Goal: Transaction & Acquisition: Purchase product/service

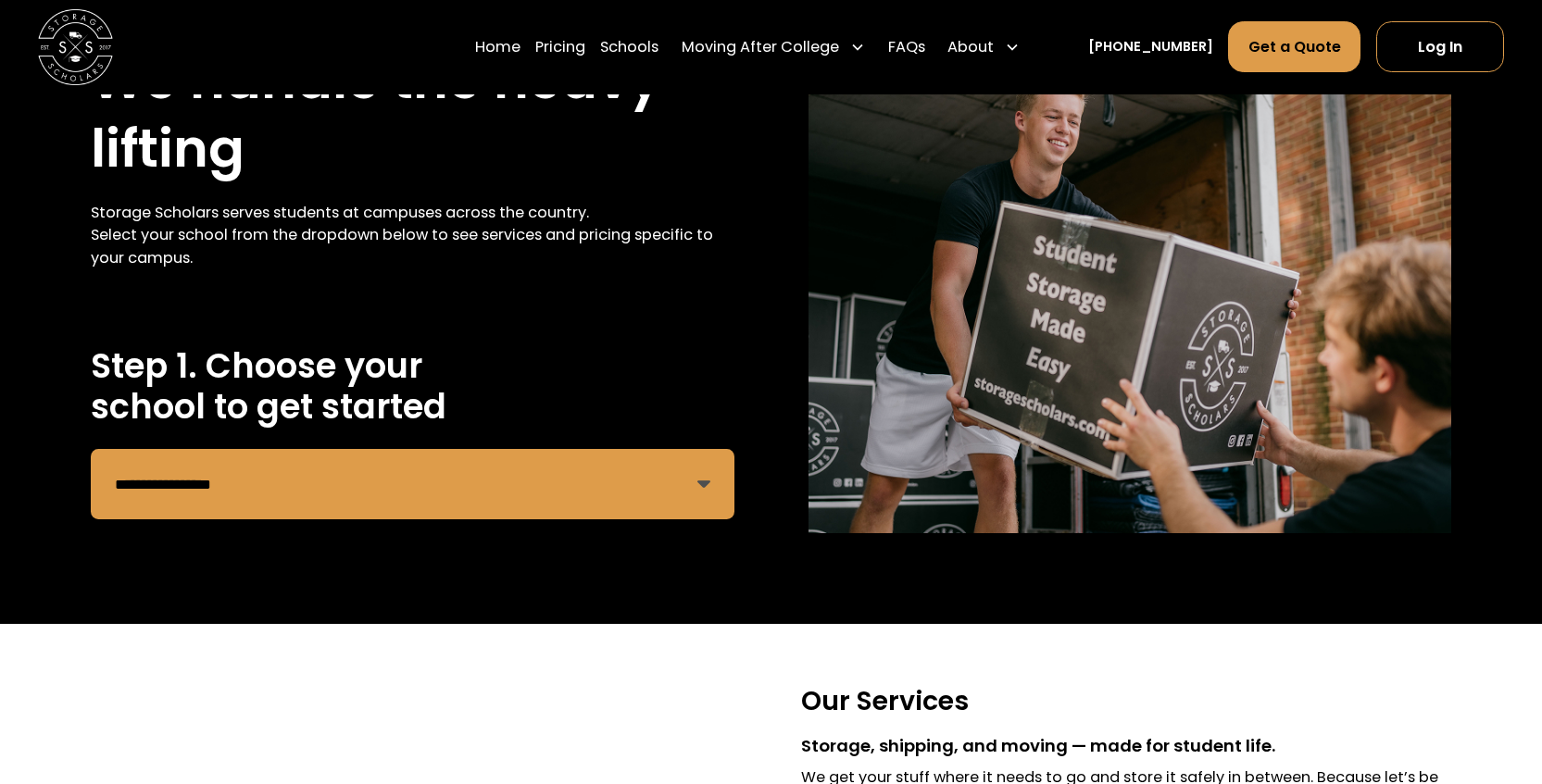
scroll to position [166, 0]
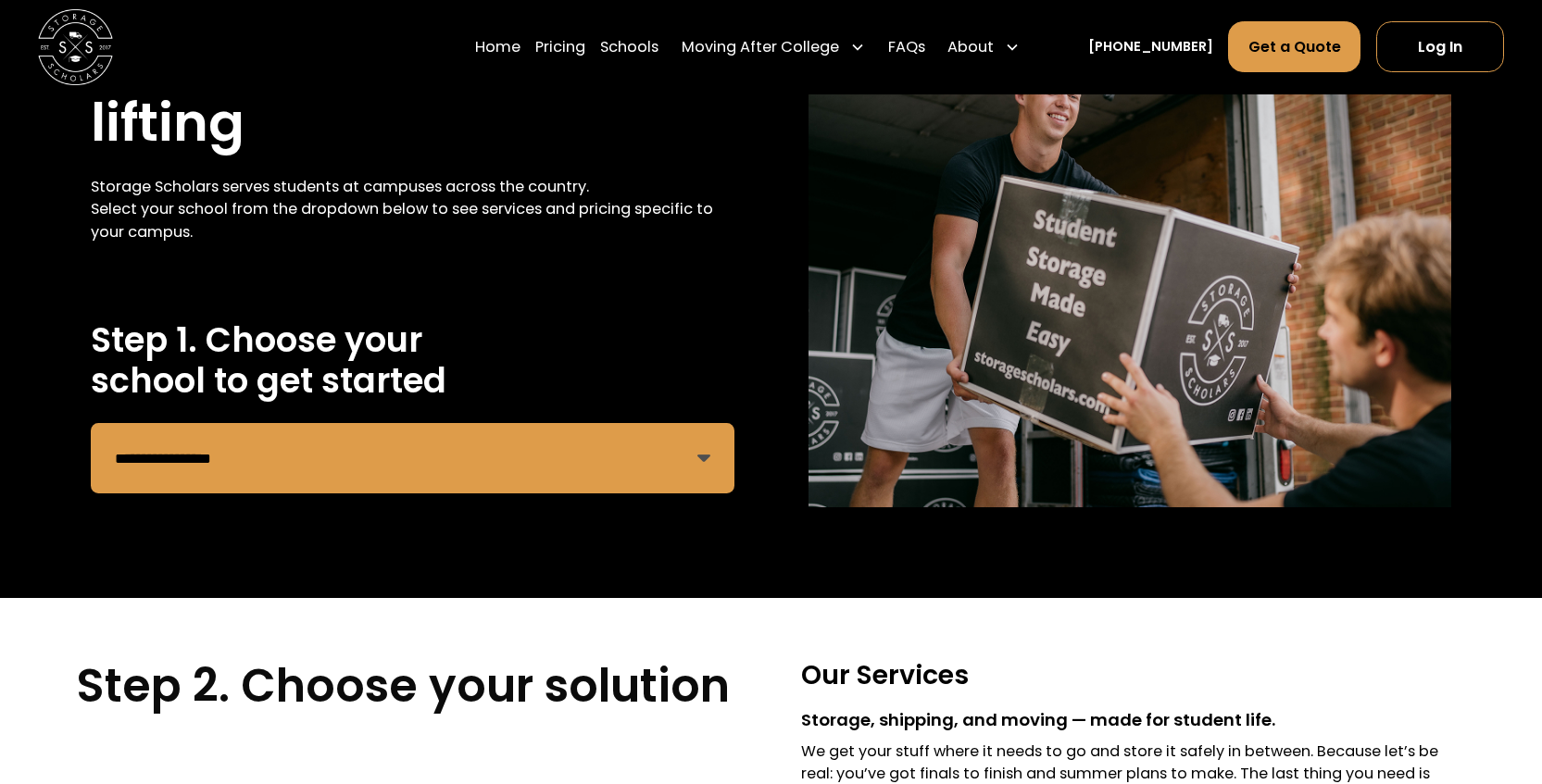
click at [292, 456] on select "**********" at bounding box center [411, 458] width 643 height 71
select select "**********"
click at [90, 424] on select "**********" at bounding box center [411, 458] width 643 height 71
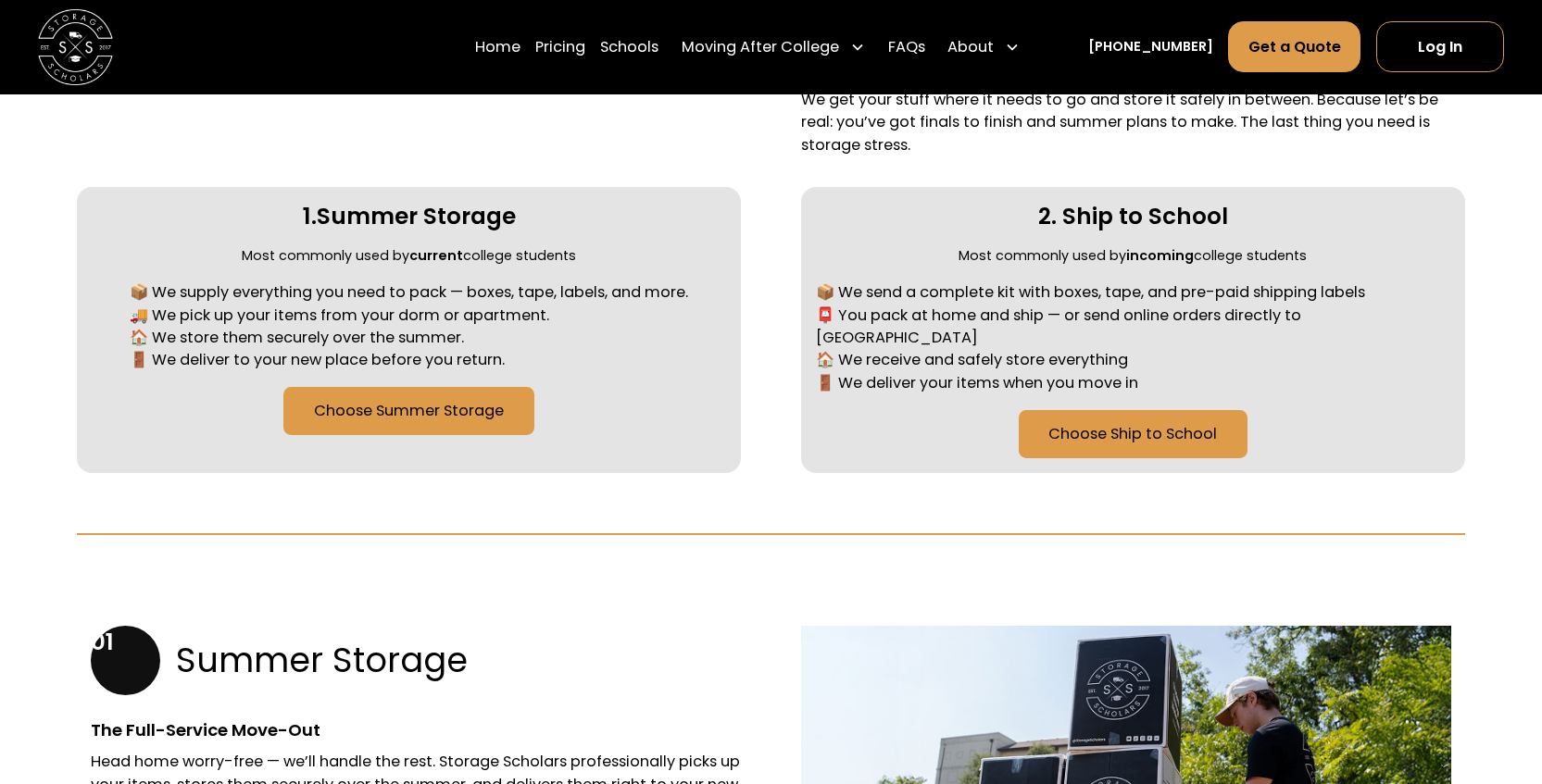
scroll to position [821, 0]
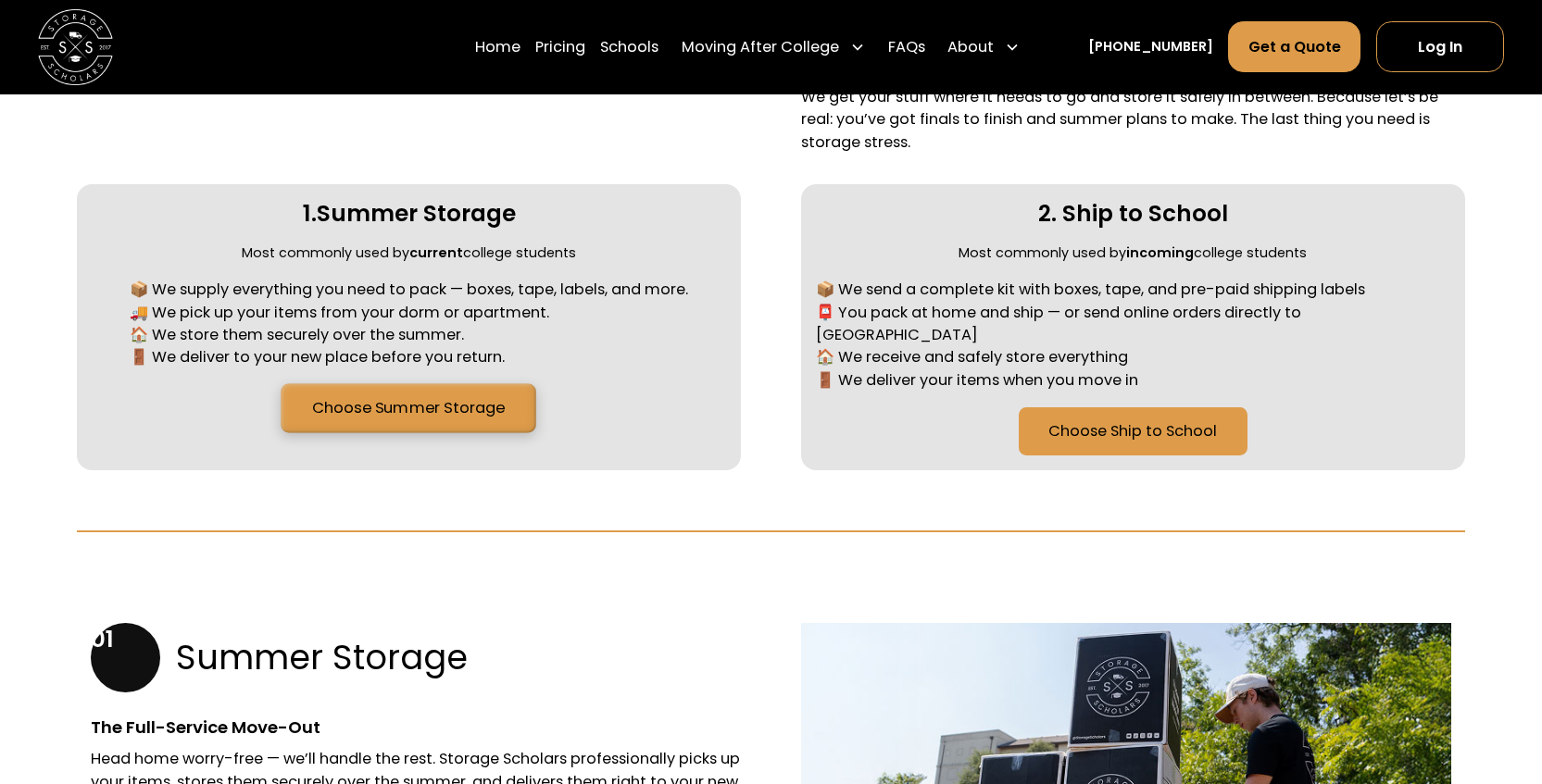
click at [401, 407] on link "Choose Summer Storage" at bounding box center [410, 408] width 256 height 49
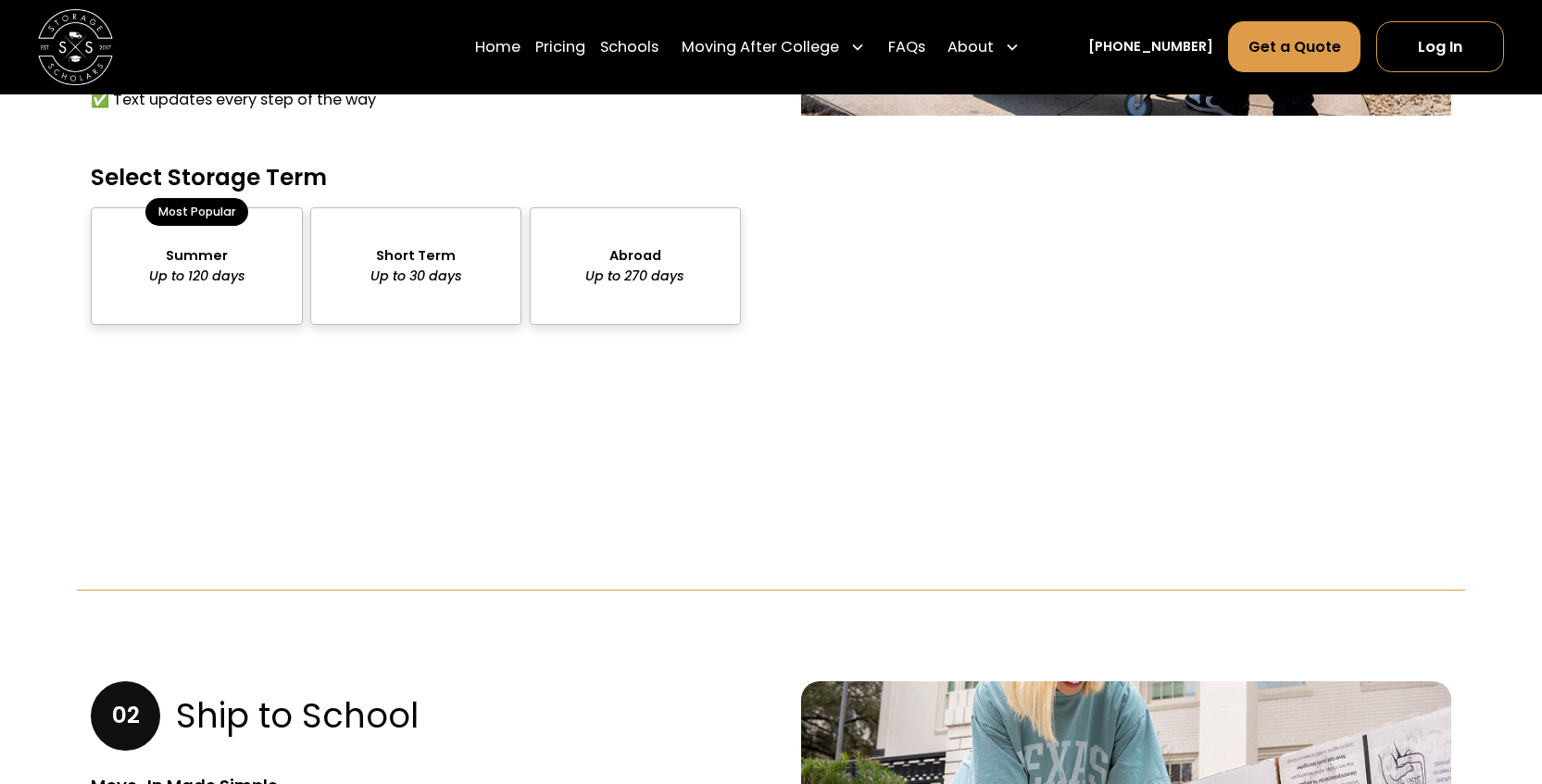
scroll to position [1779, 0]
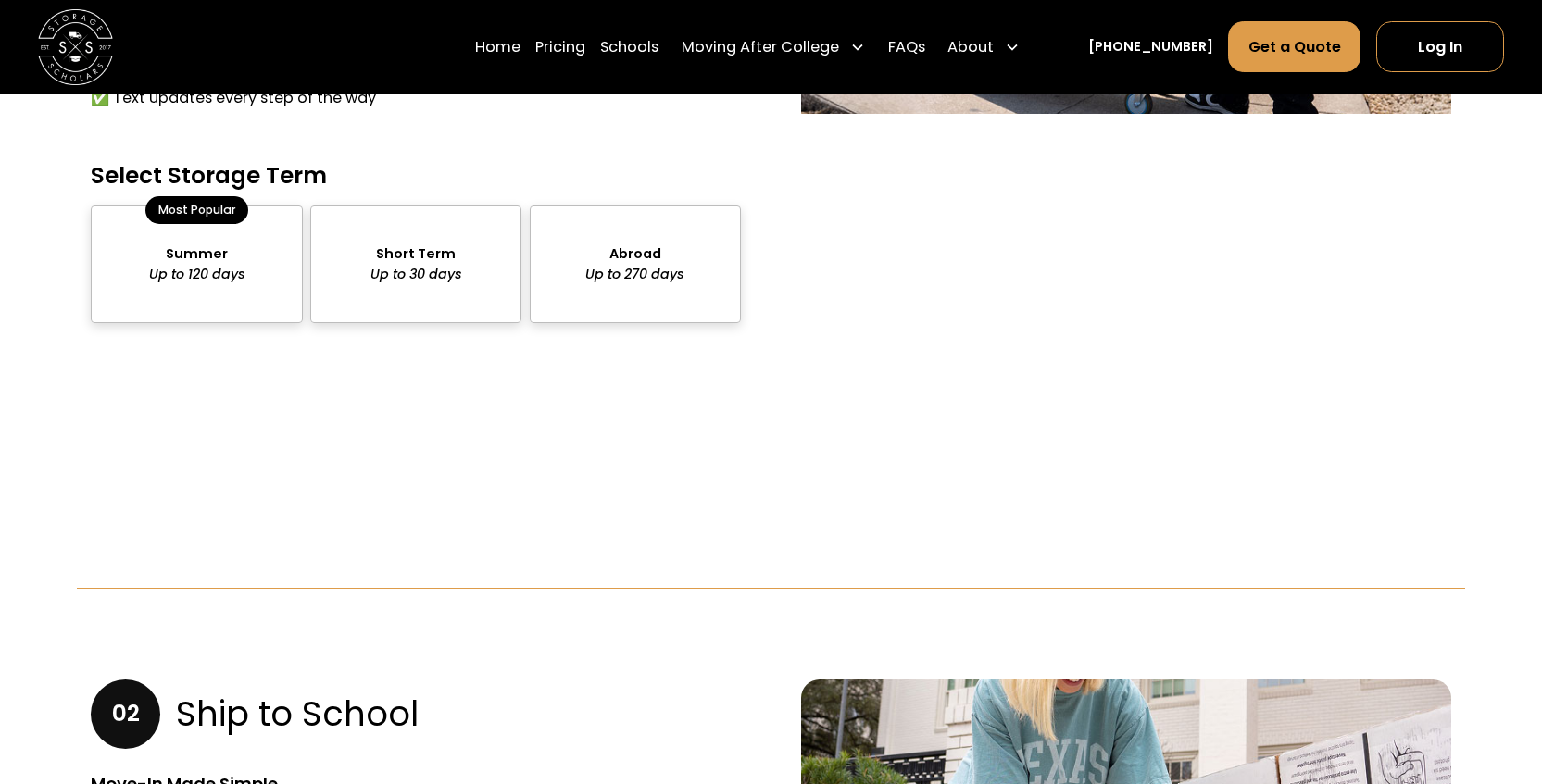
click at [214, 235] on div "package-pricing" at bounding box center [196, 264] width 211 height 119
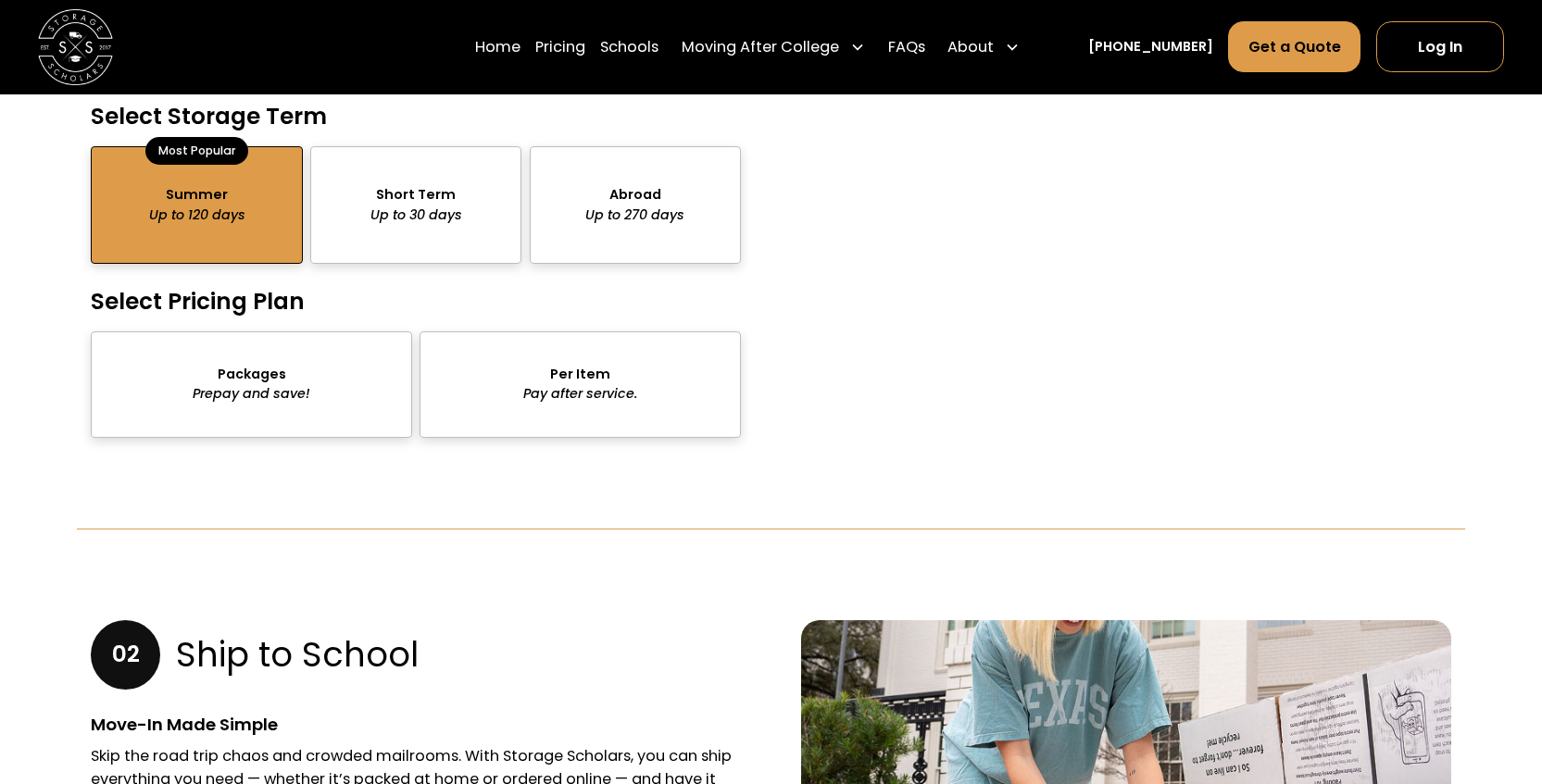
scroll to position [1841, 0]
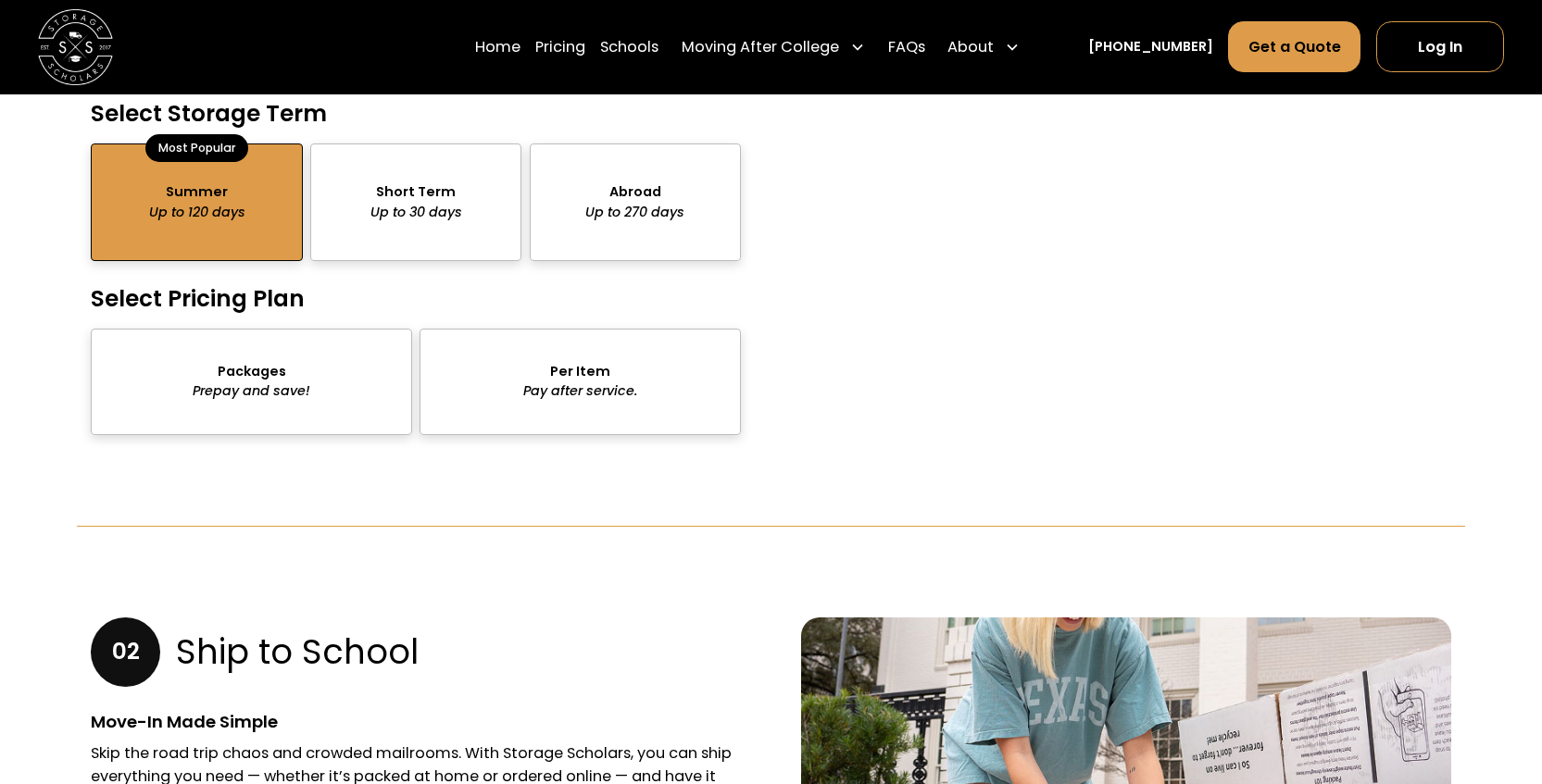
click at [287, 365] on div "package-pricing" at bounding box center [250, 381] width 321 height 106
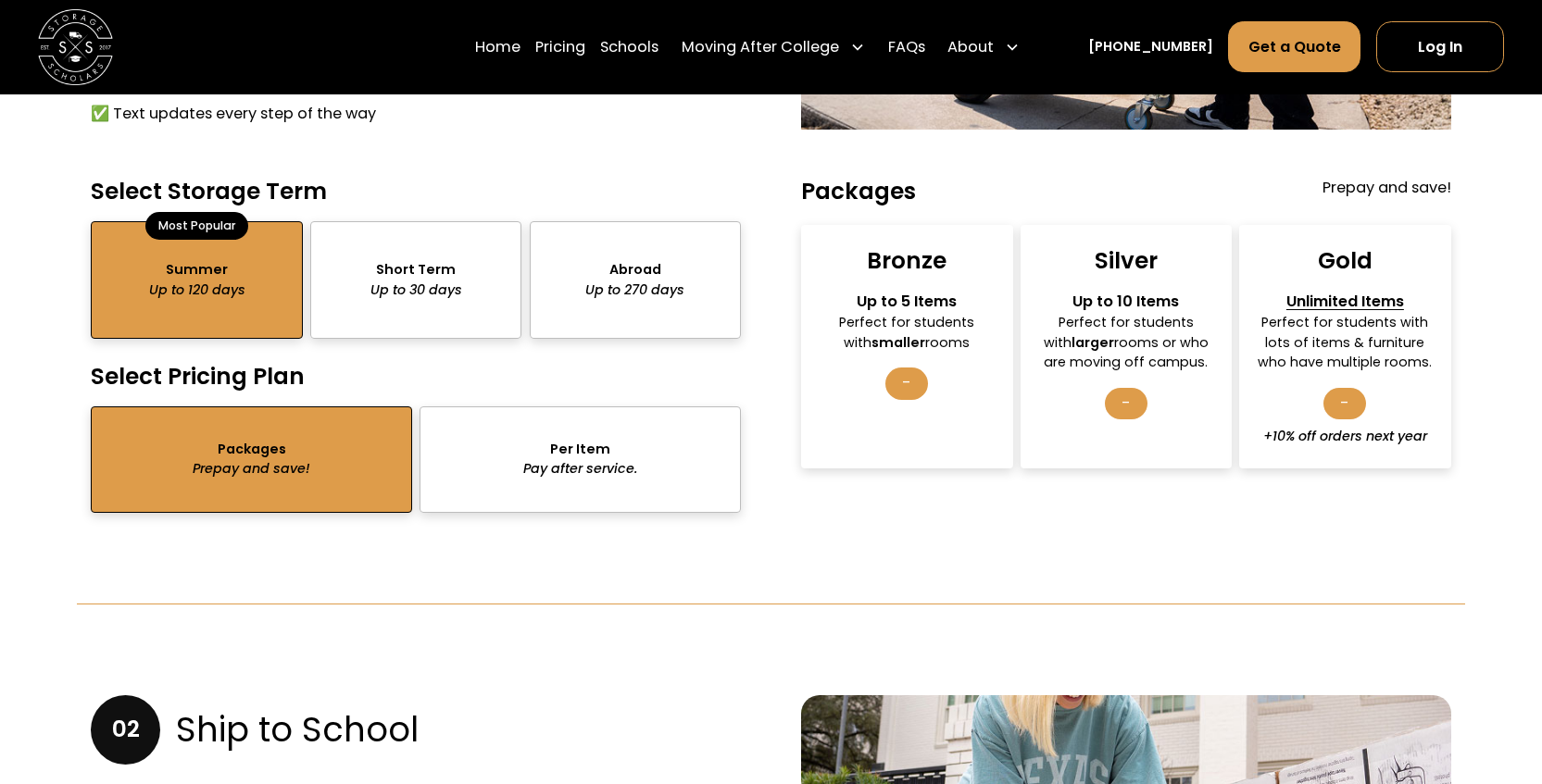
scroll to position [1762, 0]
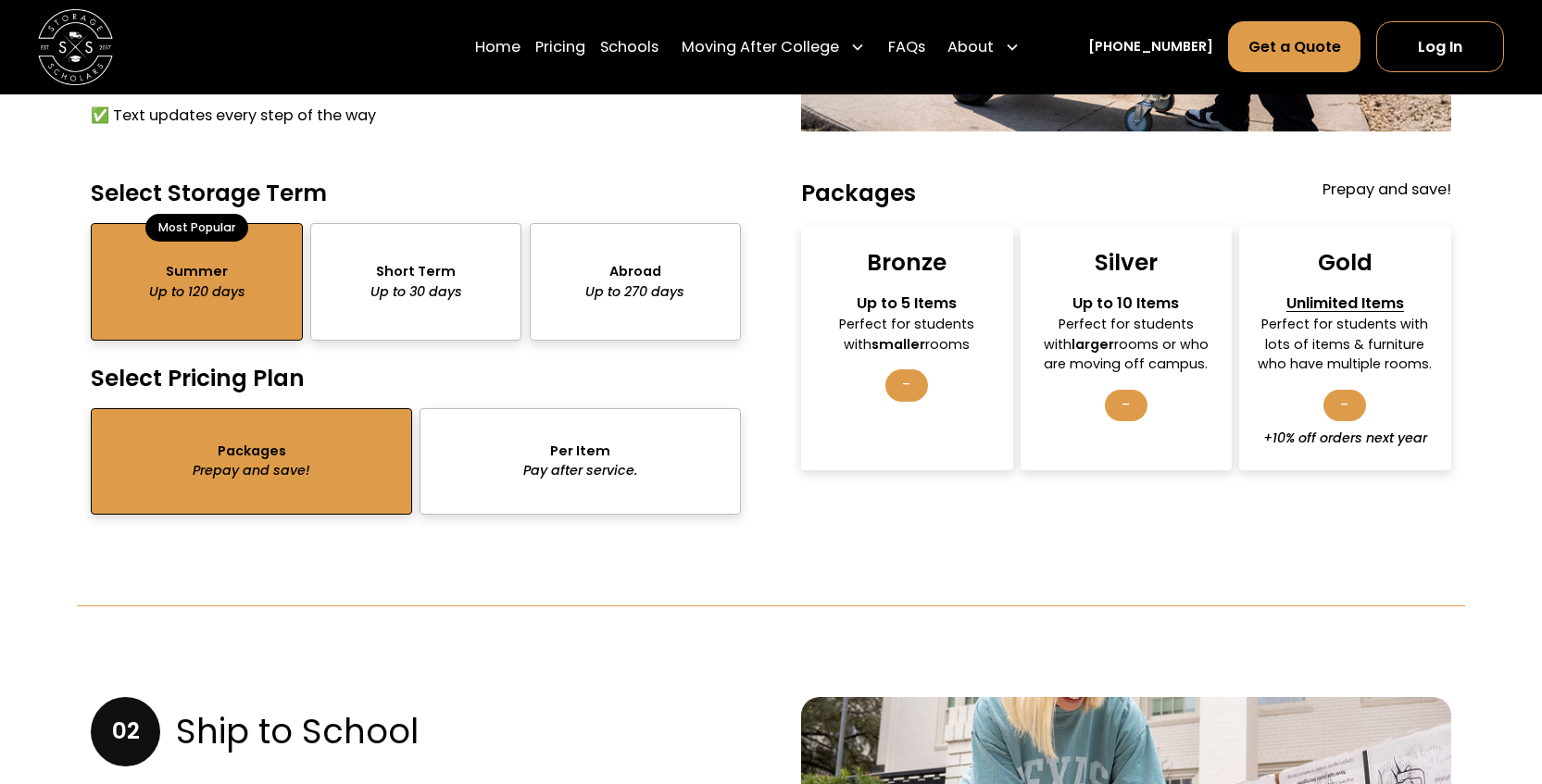
click at [1131, 390] on div "-" at bounding box center [1126, 405] width 42 height 31
click at [1148, 250] on div "Silver" at bounding box center [1126, 263] width 63 height 29
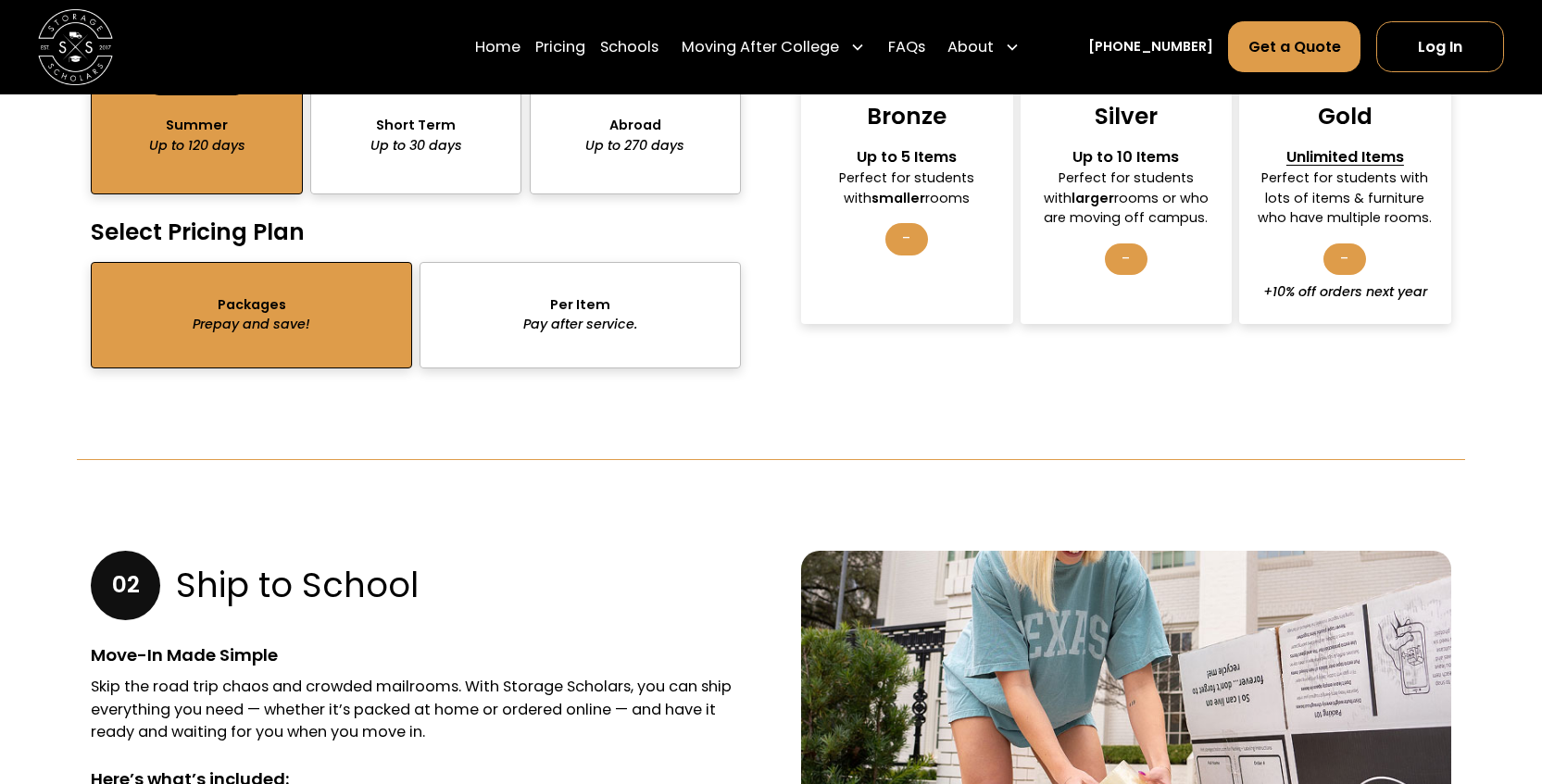
scroll to position [1911, 0]
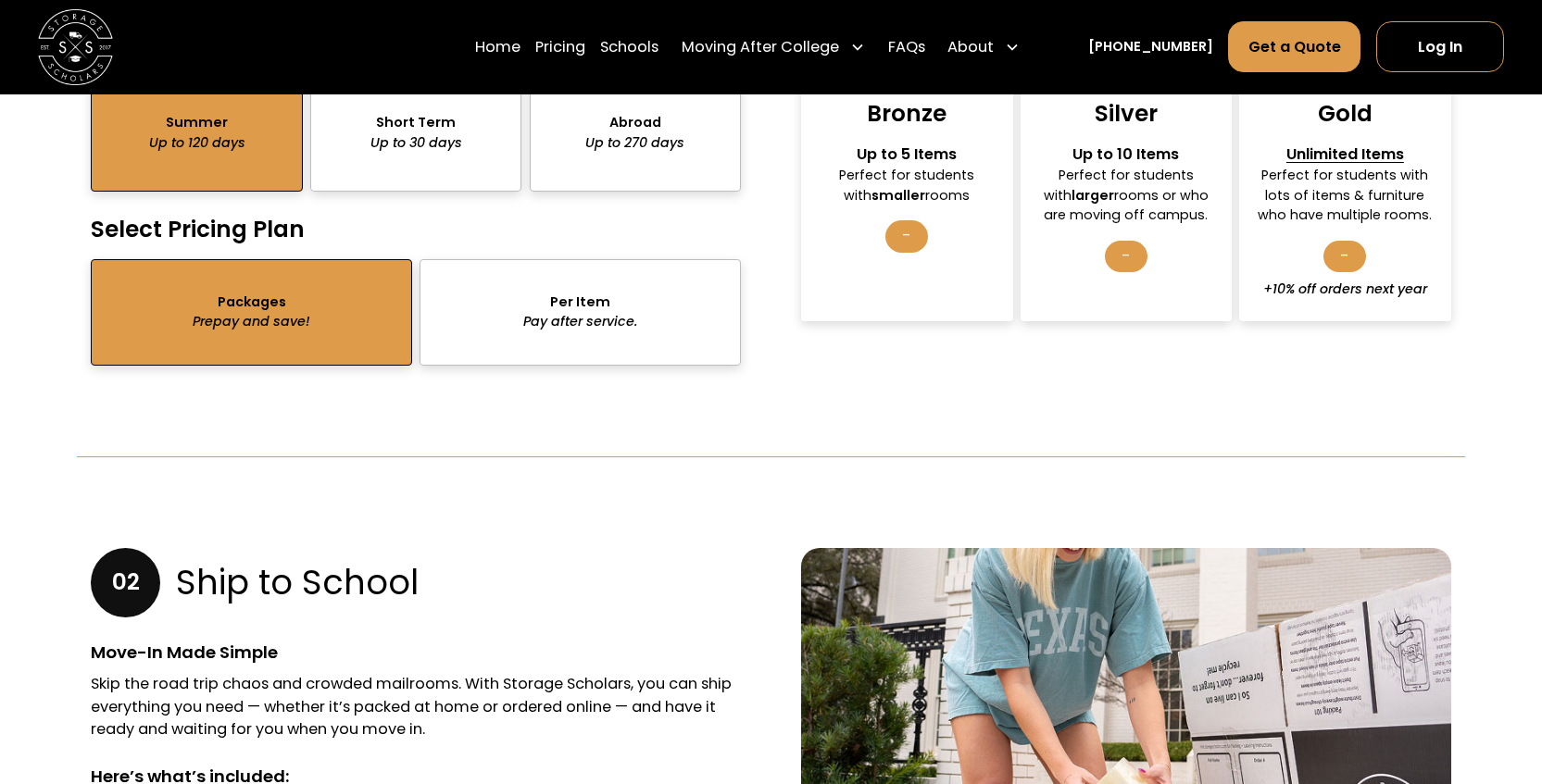
click at [1125, 241] on div "-" at bounding box center [1126, 256] width 42 height 31
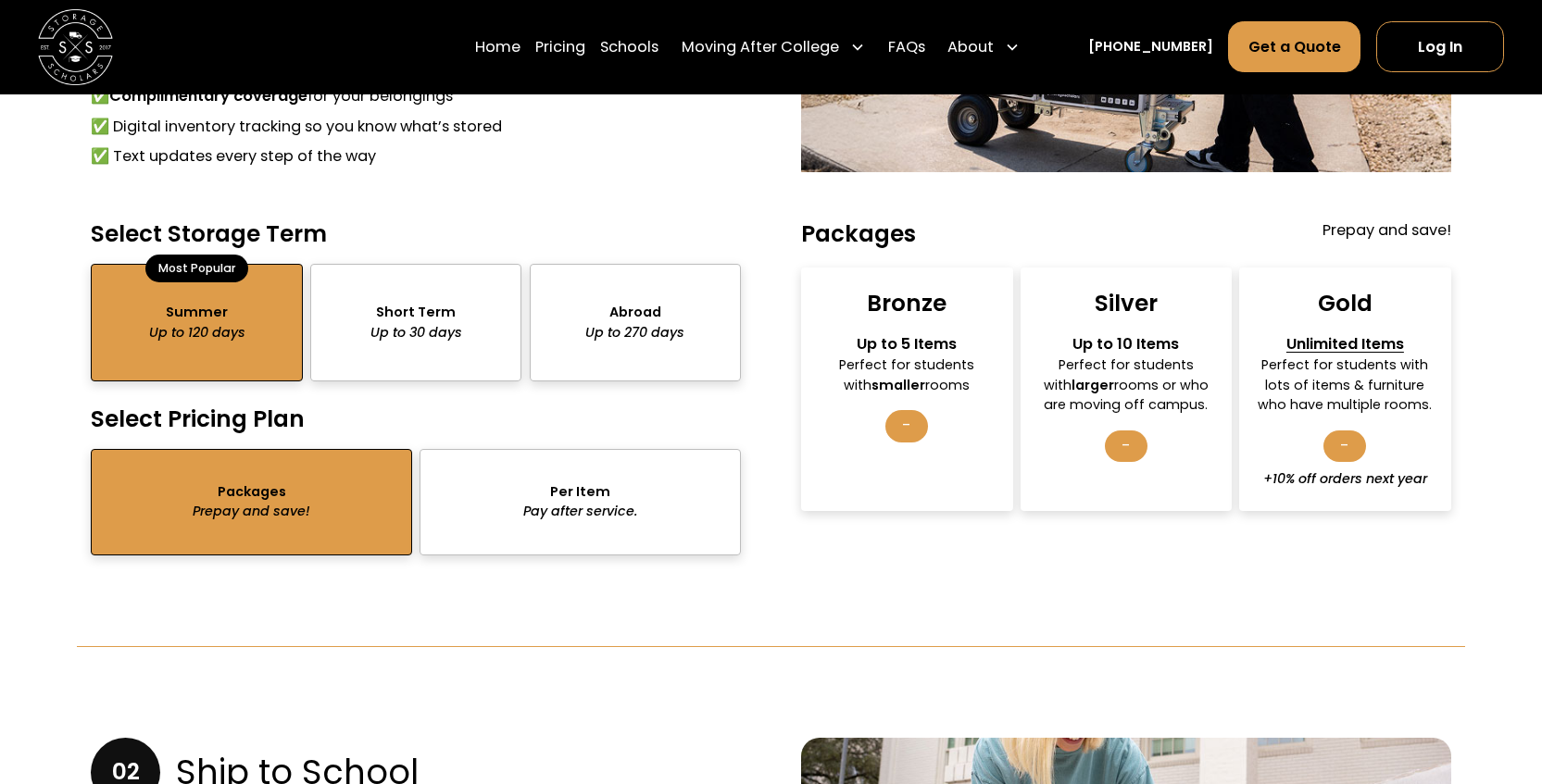
scroll to position [1723, 0]
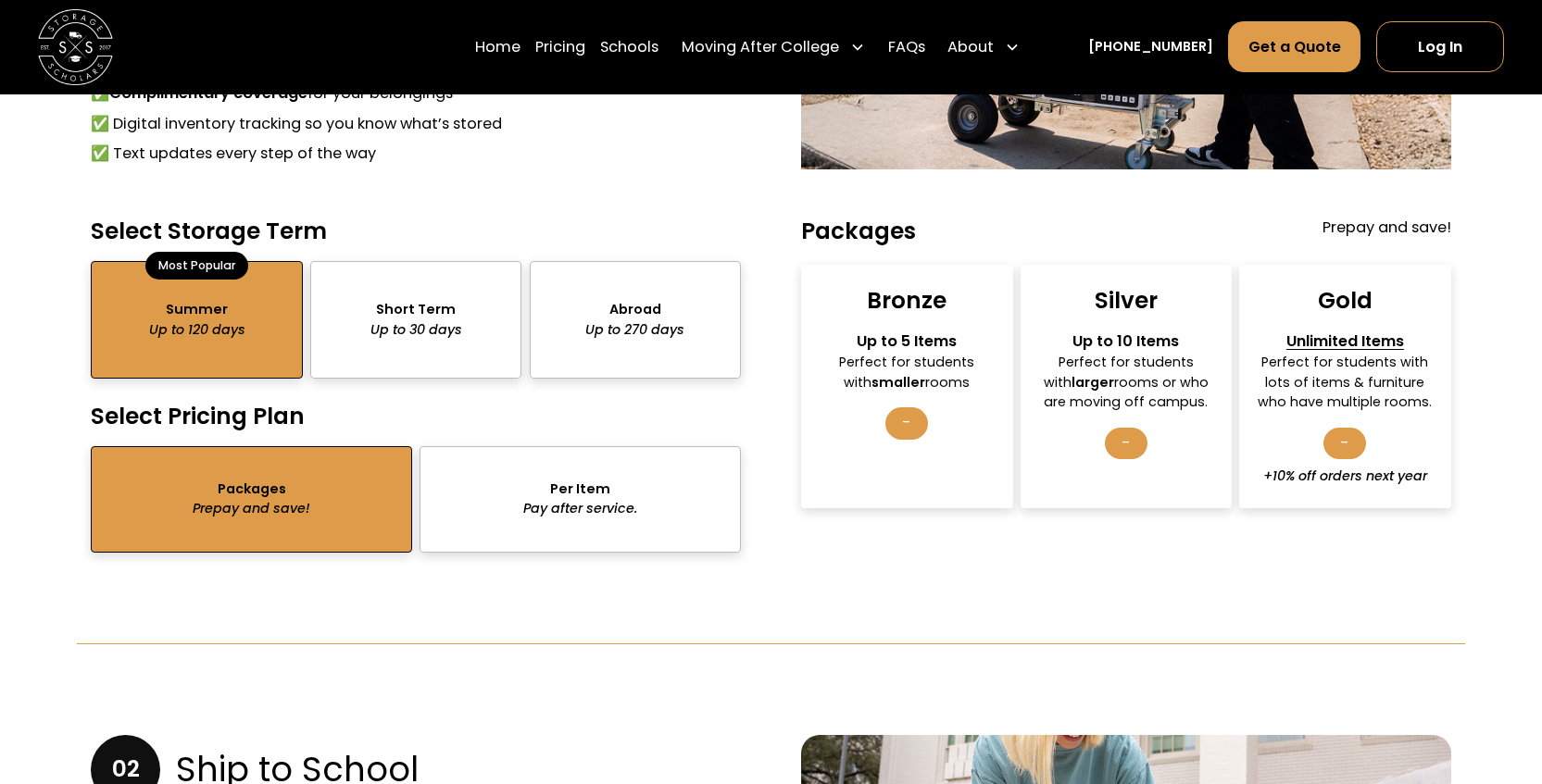
click at [568, 476] on div "package-pricing" at bounding box center [580, 499] width 321 height 106
